Goal: Contribute content

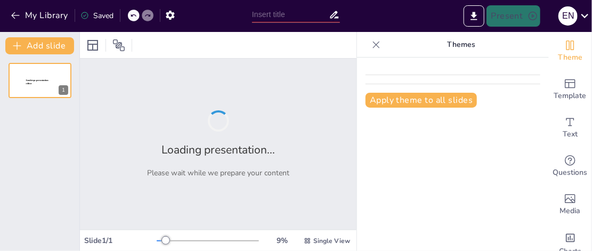
type input "Pengaruh Nilai Egoistik dan Altruistik terhadap Penggunaan Kembali Tas Ramah Li…"
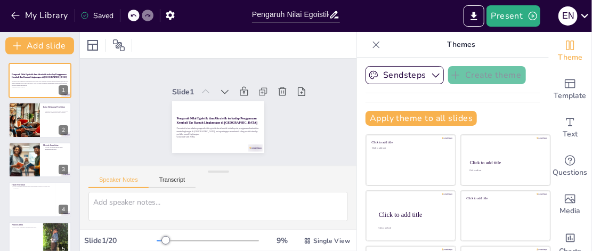
checkbox input "true"
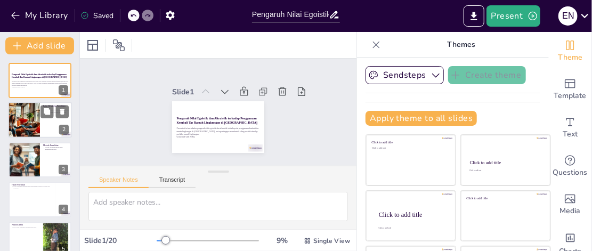
checkbox input "true"
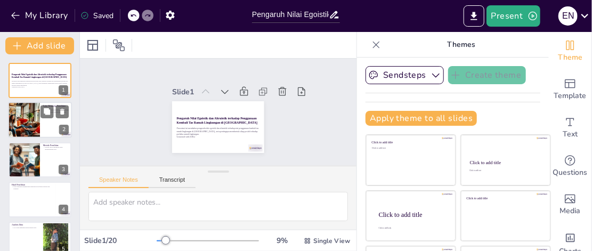
checkbox input "true"
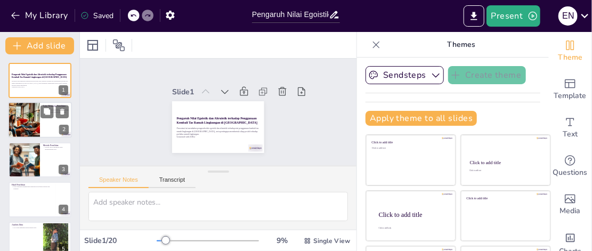
click at [46, 127] on div at bounding box center [40, 120] width 64 height 36
type textarea "Latar belakang penelitian ini sangat penting karena memberikan konteks tentang …"
checkbox input "true"
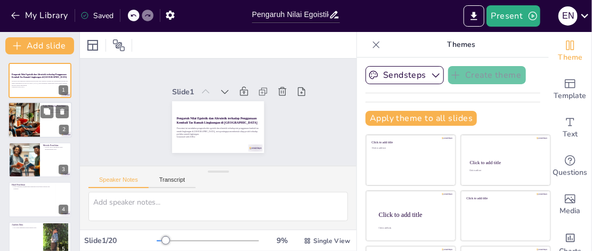
checkbox input "true"
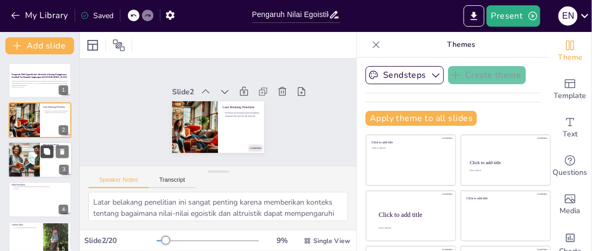
checkbox input "true"
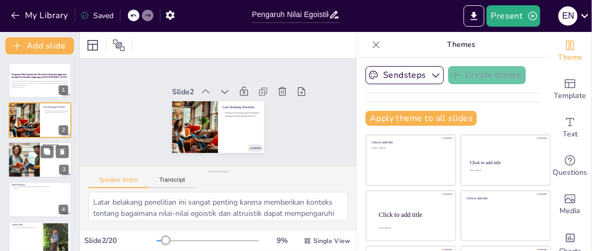
checkbox input "true"
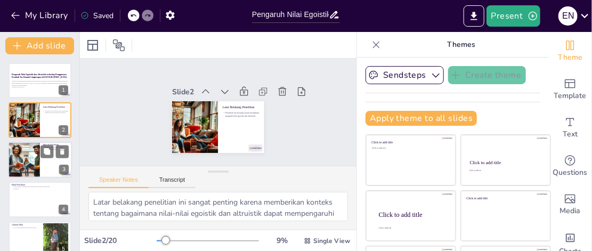
checkbox input "true"
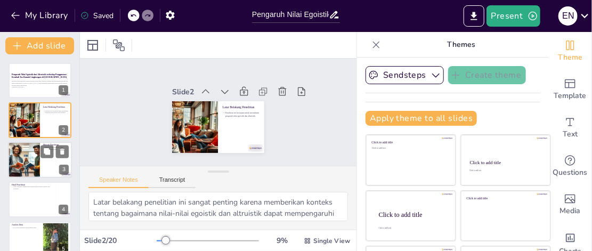
click at [24, 166] on div at bounding box center [24, 160] width 64 height 36
type textarea "Metode penelitian yang digunakan dalam studi ini adalah survei, yang merupakan …"
checkbox input "true"
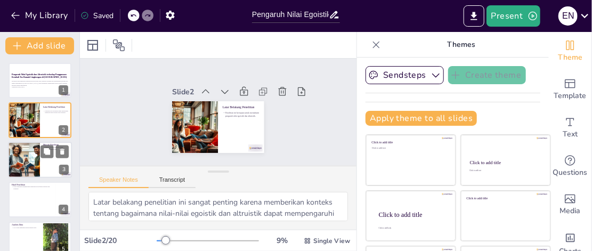
checkbox input "true"
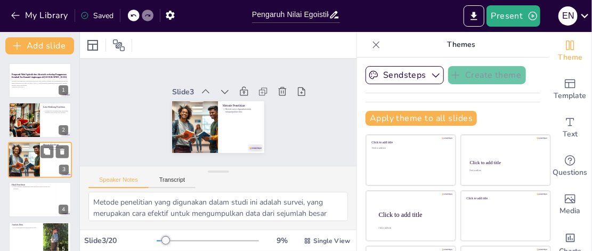
scroll to position [7, 0]
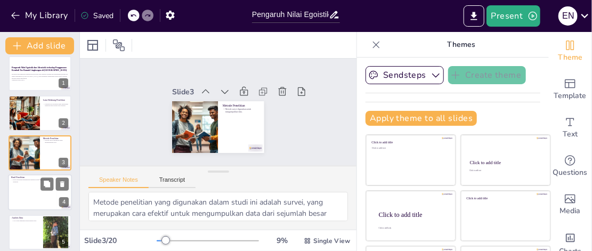
checkbox input "true"
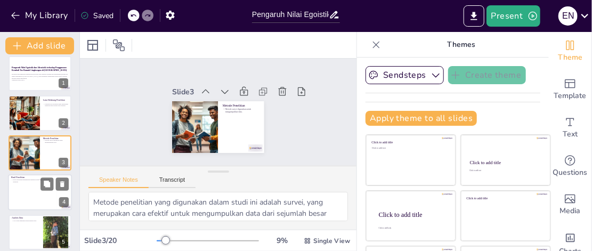
checkbox input "true"
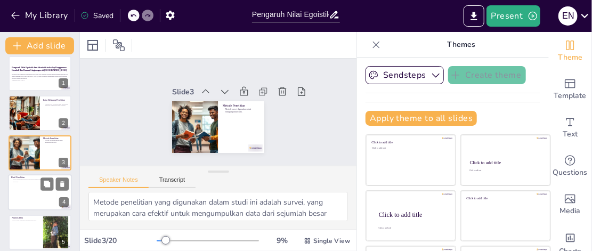
click at [26, 189] on div at bounding box center [40, 192] width 64 height 36
type textarea "Hasil penelitian ini sangat penting karena menunjukkan bahwa baik nilai egoisti…"
checkbox input "true"
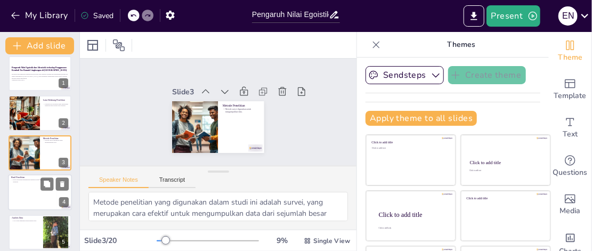
checkbox input "true"
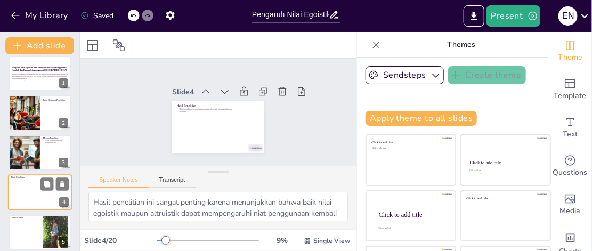
scroll to position [46, 0]
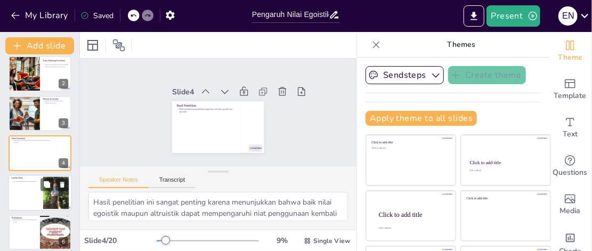
click at [34, 190] on div at bounding box center [40, 193] width 64 height 36
type textarea "Penggunaan PLS-SEM dalam analisis data memberikan keuntungan dalam mengevaluasi…"
checkbox input "true"
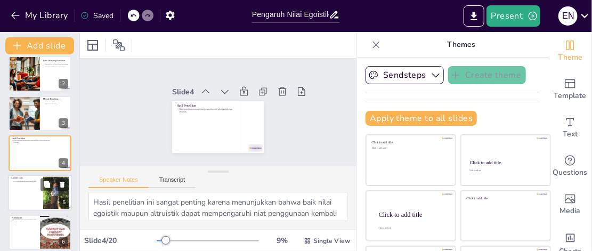
checkbox input "true"
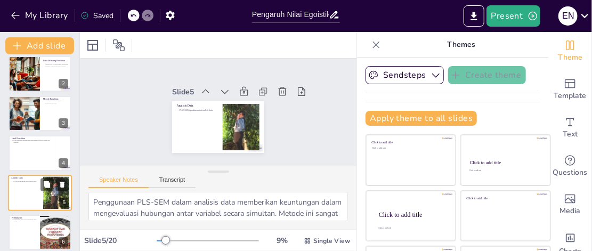
scroll to position [86, 0]
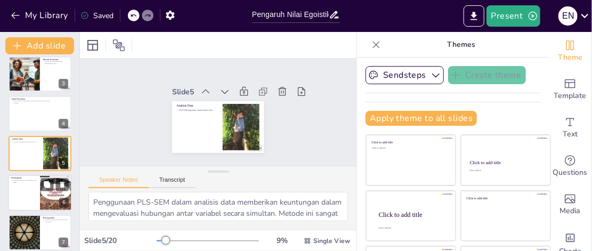
click at [35, 203] on div at bounding box center [40, 193] width 64 height 36
type textarea "Pembahasan hasil penelitian memberikan wawasan yang lebih dalam mengenai bagaim…"
checkbox input "true"
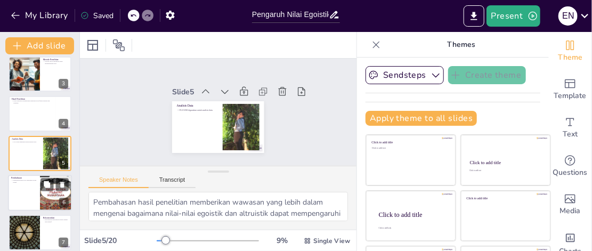
checkbox input "true"
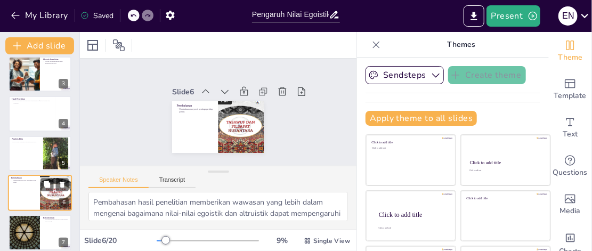
scroll to position [126, 0]
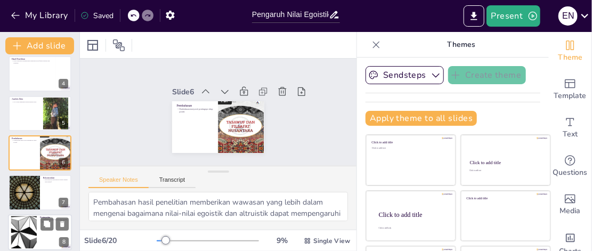
checkbox input "true"
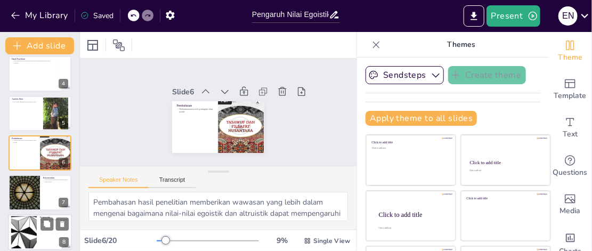
checkbox input "true"
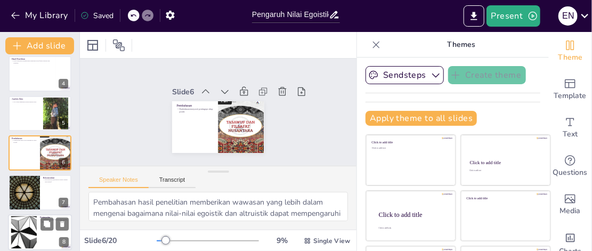
click at [35, 226] on div at bounding box center [24, 232] width 58 height 32
type textarea "Kesimpulan dari penelitian ini sangat penting karena memberikan gambaran yang j…"
checkbox input "true"
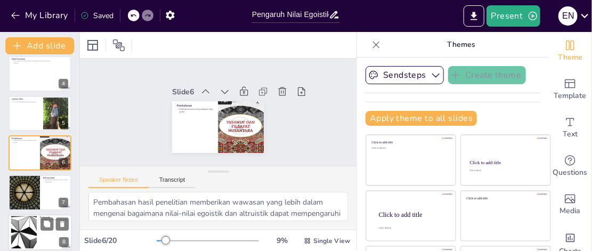
checkbox input "true"
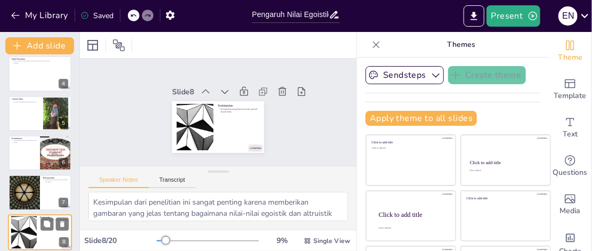
scroll to position [205, 0]
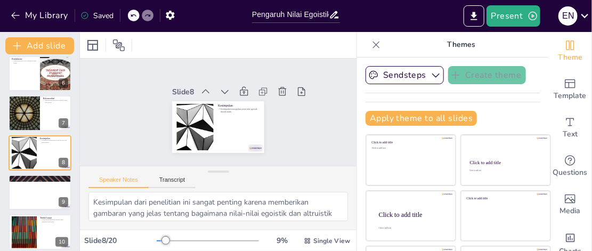
checkbox input "true"
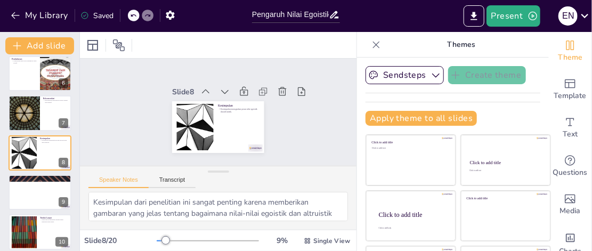
checkbox input "true"
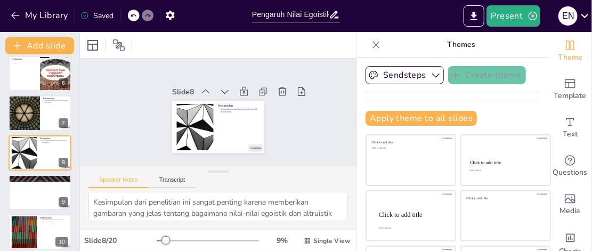
checkbox input "true"
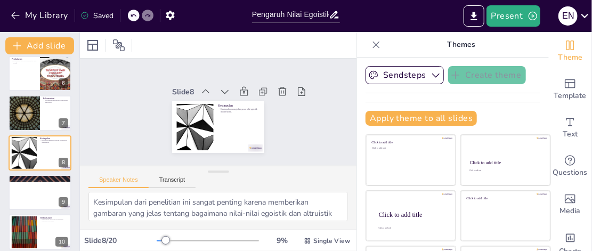
checkbox input "true"
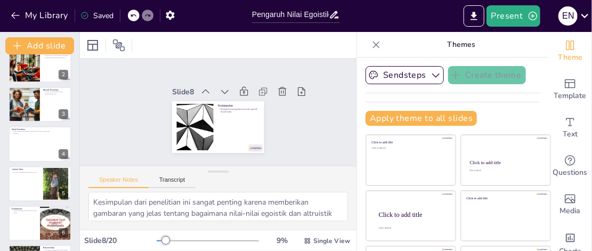
scroll to position [24, 0]
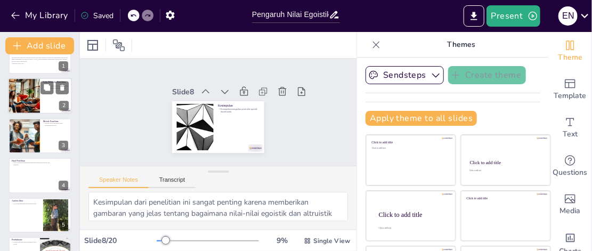
checkbox input "true"
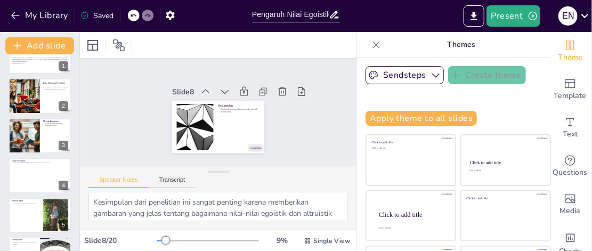
checkbox input "true"
